Goal: Navigation & Orientation: Go to known website

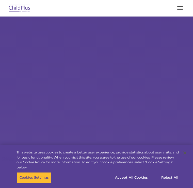
select select "MEDIUM"
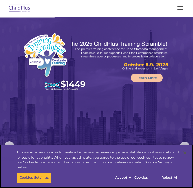
click at [136, 179] on button "Accept All Cookies" at bounding box center [131, 178] width 38 height 11
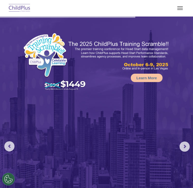
click at [11, 143] on rs-arrow at bounding box center [9, 146] width 10 height 10
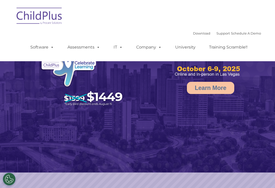
select select "MEDIUM"
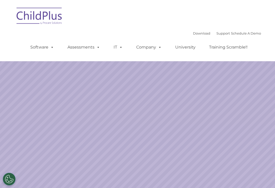
select select "MEDIUM"
